Goal: Information Seeking & Learning: Learn about a topic

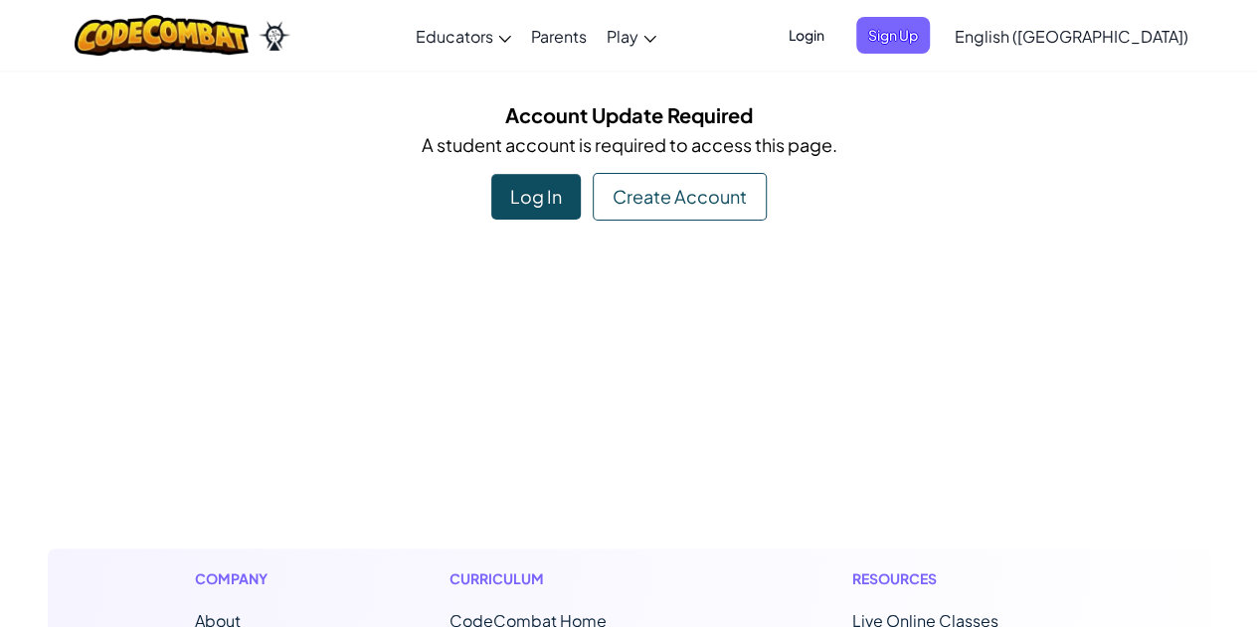
click at [547, 185] on div "Log In" at bounding box center [535, 197] width 89 height 46
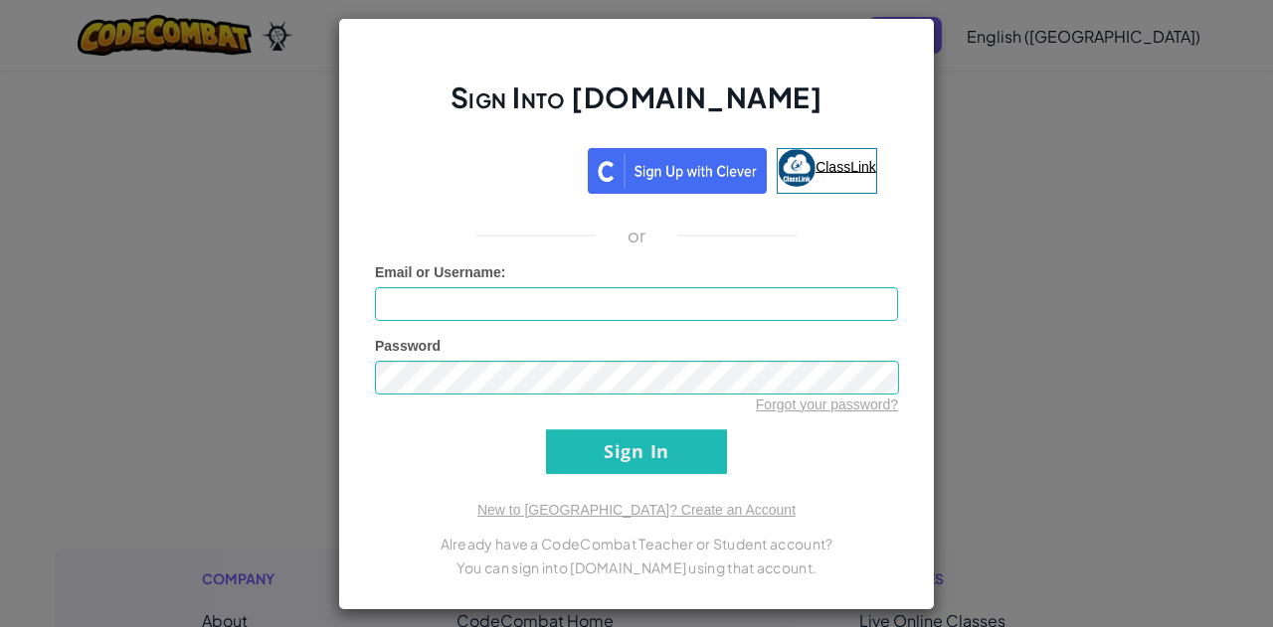
click at [829, 156] on link "ClassLink" at bounding box center [827, 171] width 100 height 46
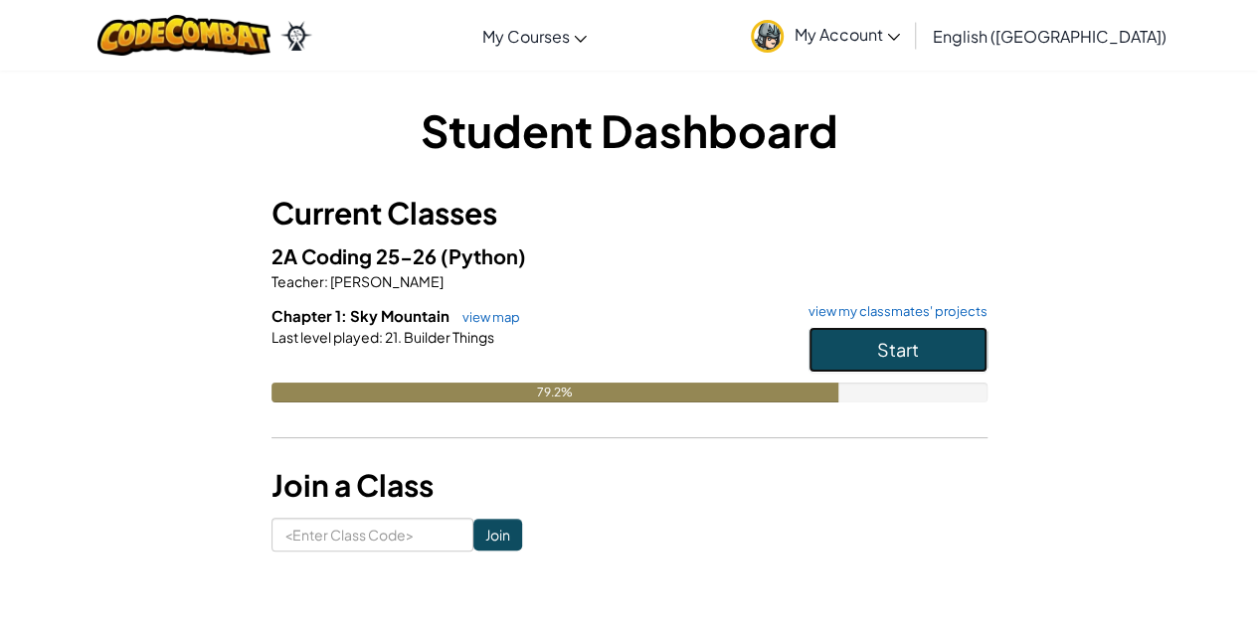
click at [859, 346] on button "Start" at bounding box center [897, 350] width 179 height 46
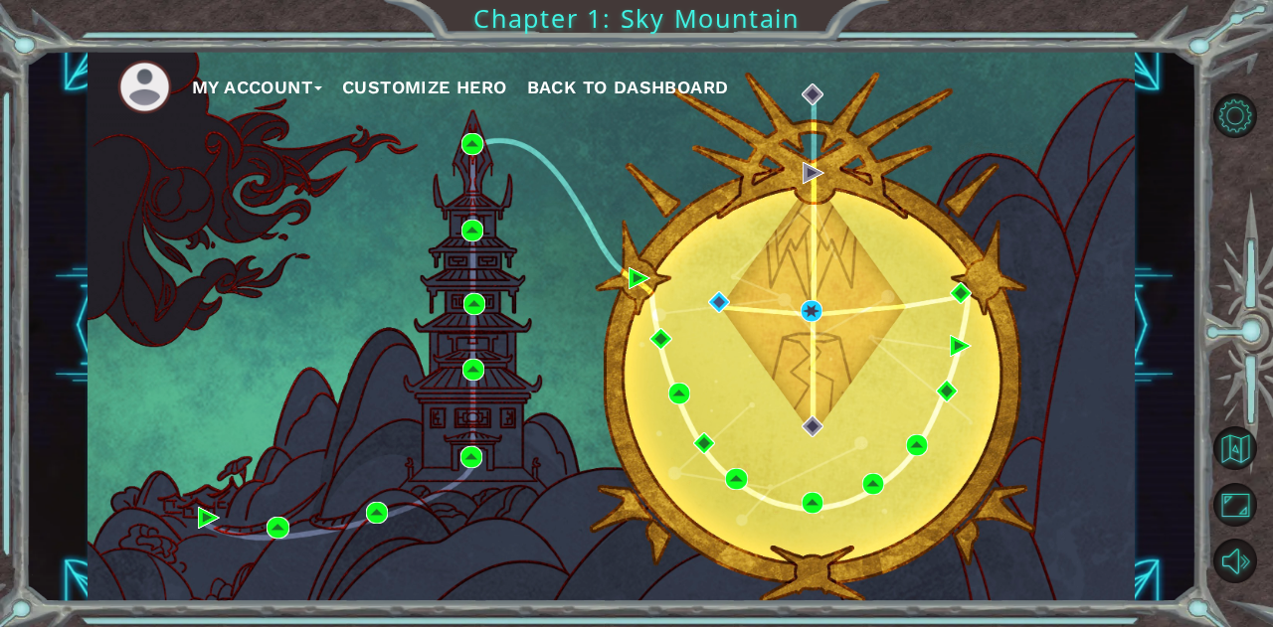
click at [980, 145] on div "My Account Customize Hero Back to Dashboard" at bounding box center [611, 326] width 1047 height 552
drag, startPoint x: 980, startPoint y: 145, endPoint x: 903, endPoint y: 127, distance: 79.6
click at [960, 142] on div "My Account Customize Hero Back to Dashboard" at bounding box center [611, 326] width 1047 height 552
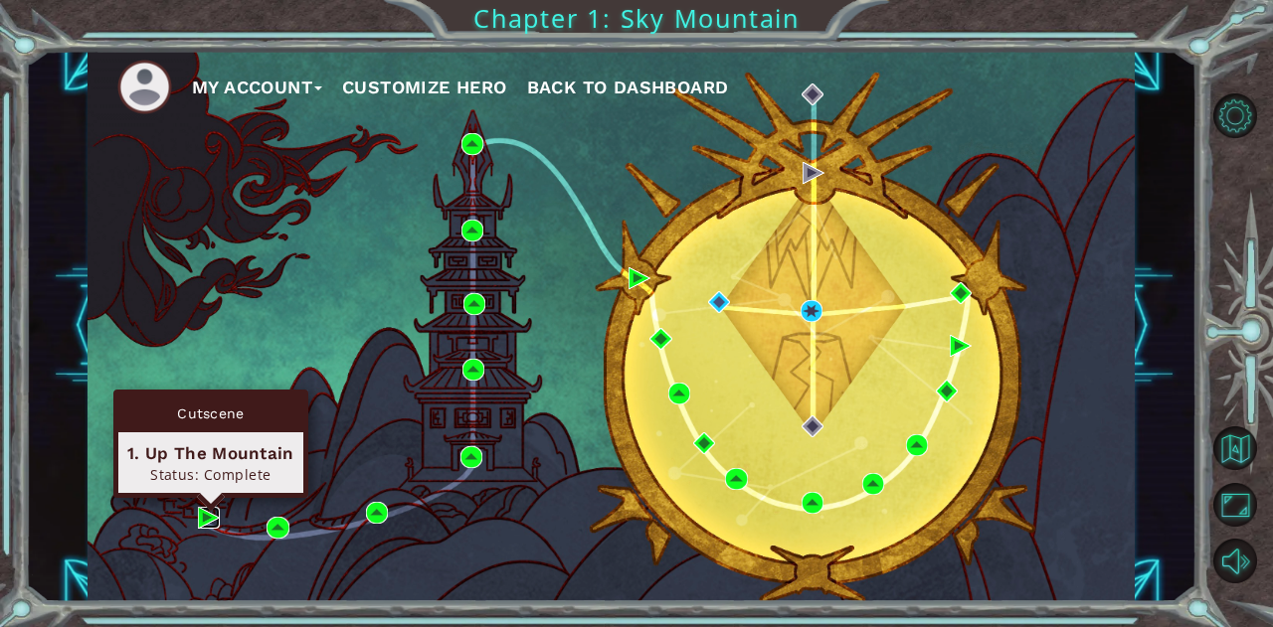
click at [208, 522] on img at bounding box center [209, 518] width 22 height 22
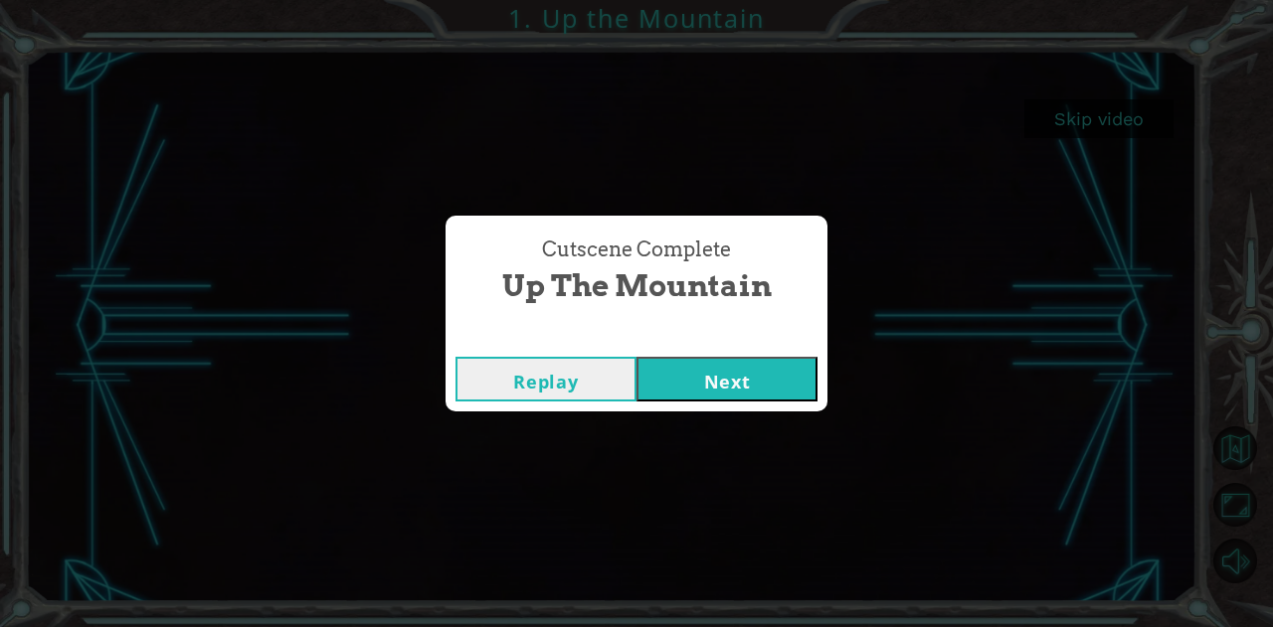
click at [684, 380] on button "Next" at bounding box center [726, 379] width 181 height 45
